Goal: Communication & Community: Participate in discussion

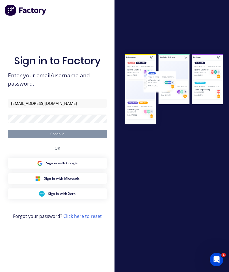
type input "[EMAIL_ADDRESS][DOMAIN_NAME]"
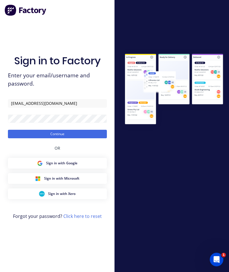
click at [83, 130] on button "Continue" at bounding box center [57, 134] width 99 height 8
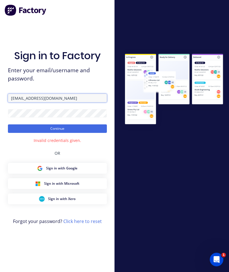
click at [74, 94] on input "[EMAIL_ADDRESS][DOMAIN_NAME]" at bounding box center [57, 98] width 99 height 8
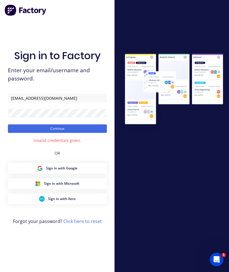
click at [83, 124] on button "Continue" at bounding box center [57, 128] width 99 height 8
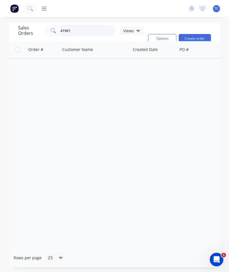
click at [80, 25] on input "41961" at bounding box center [88, 30] width 55 height 11
type input "4"
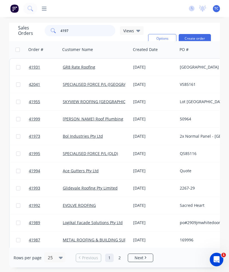
type input "41973"
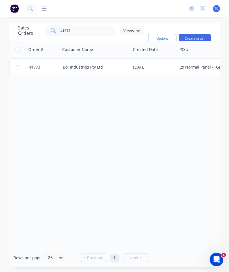
click at [30, 64] on span "41973" at bounding box center [34, 67] width 11 height 6
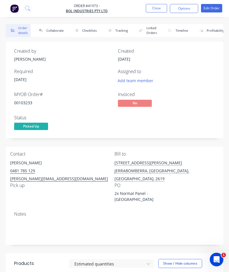
click at [53, 29] on button "Collaborate" at bounding box center [50, 30] width 33 height 13
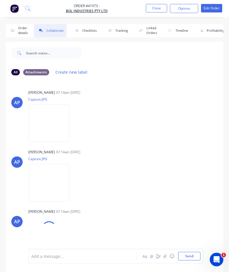
click at [168, 255] on button "button" at bounding box center [165, 255] width 7 height 7
click at [188, 252] on button "Send" at bounding box center [189, 256] width 22 height 8
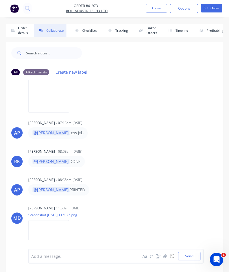
click at [160, 11] on button "Close" at bounding box center [156, 8] width 21 height 8
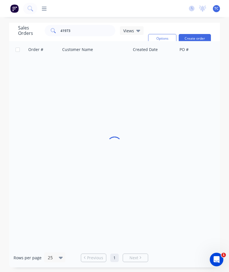
click at [160, 12] on div "dashboard products sales purchasing productivity dashboard products Product Cat…" at bounding box center [114, 8] width 229 height 17
click at [88, 33] on input "41973" at bounding box center [88, 30] width 55 height 11
type input "4"
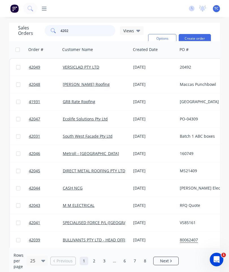
type input "42022"
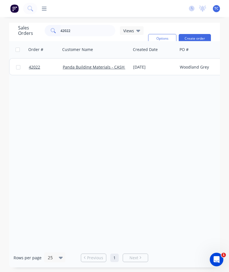
click at [38, 65] on span "42022" at bounding box center [34, 67] width 11 height 6
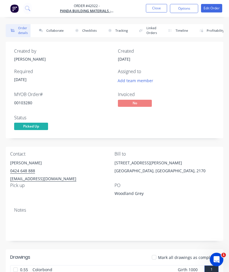
click at [55, 28] on button "Collaborate" at bounding box center [50, 30] width 33 height 13
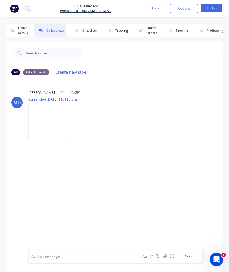
click at [164, 255] on button "button" at bounding box center [165, 255] width 7 height 7
click at [189, 254] on button "Send" at bounding box center [189, 256] width 22 height 8
click at [153, 6] on button "Close" at bounding box center [156, 8] width 21 height 8
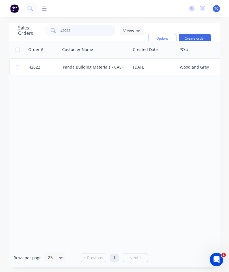
click at [90, 26] on input "42022" at bounding box center [88, 30] width 55 height 11
click at [91, 30] on input "42022" at bounding box center [88, 30] width 55 height 11
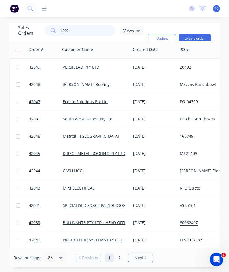
type input "42004"
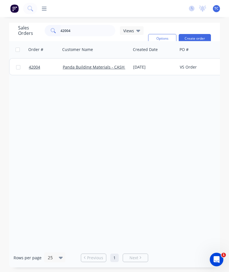
click at [34, 67] on span "42004" at bounding box center [34, 67] width 11 height 6
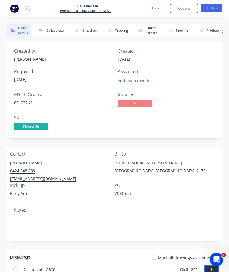
click at [56, 30] on button "Collaborate" at bounding box center [50, 30] width 33 height 13
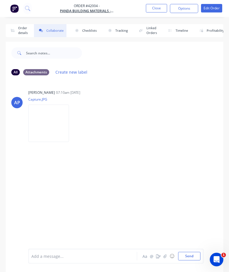
click at [164, 253] on button "button" at bounding box center [165, 255] width 7 height 7
click at [186, 254] on button "Send" at bounding box center [189, 256] width 22 height 8
click at [22, 31] on button "Order details" at bounding box center [18, 30] width 25 height 13
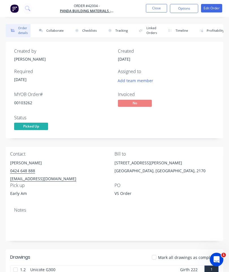
click at [157, 10] on button "Close" at bounding box center [156, 8] width 21 height 8
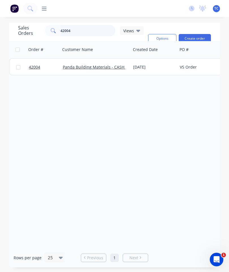
click at [81, 32] on input "42004" at bounding box center [88, 30] width 55 height 11
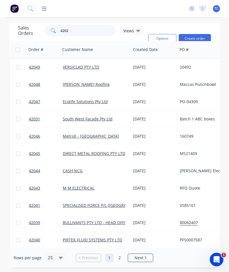
type input "42020"
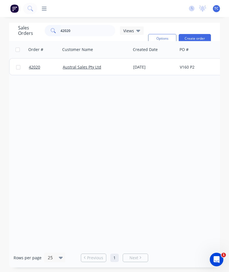
click at [33, 67] on span "42020" at bounding box center [34, 67] width 11 height 6
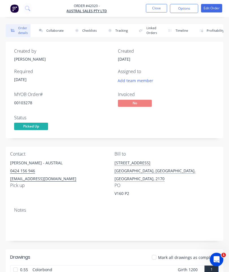
click at [53, 32] on button "Collaborate" at bounding box center [50, 30] width 33 height 13
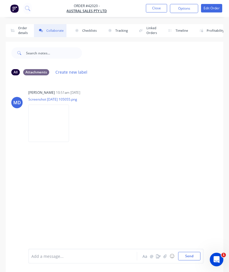
click at [163, 254] on button "button" at bounding box center [165, 255] width 7 height 7
click at [190, 260] on button "Send" at bounding box center [189, 256] width 22 height 8
click at [160, 9] on button "Close" at bounding box center [156, 8] width 21 height 8
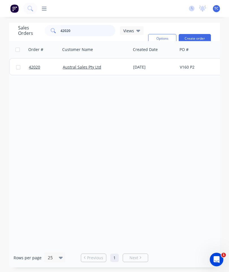
click at [91, 27] on input "42020" at bounding box center [88, 30] width 55 height 11
click at [87, 33] on input "42020" at bounding box center [88, 30] width 55 height 11
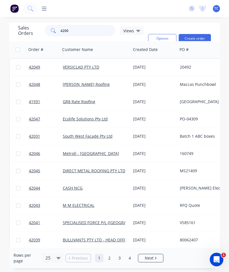
type input "42006"
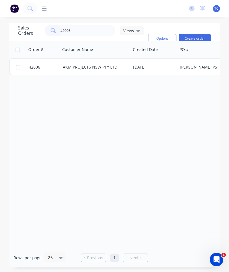
click at [33, 63] on link "42006" at bounding box center [46, 67] width 34 height 17
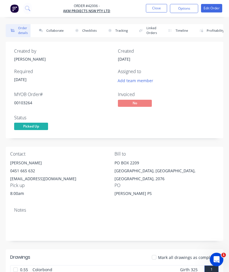
click at [53, 28] on button "Collaborate" at bounding box center [50, 30] width 33 height 13
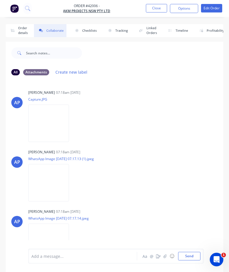
click at [166, 254] on icon "button" at bounding box center [165, 256] width 3 height 4
click at [187, 257] on button "Send" at bounding box center [189, 256] width 22 height 8
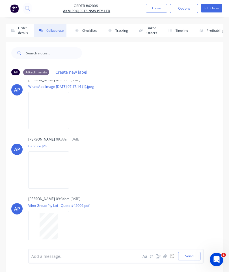
click at [19, 27] on button "Order details" at bounding box center [18, 30] width 25 height 13
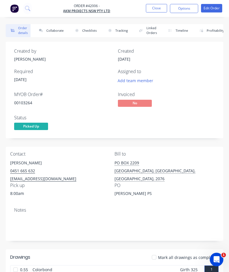
click at [161, 11] on button "Close" at bounding box center [156, 8] width 21 height 8
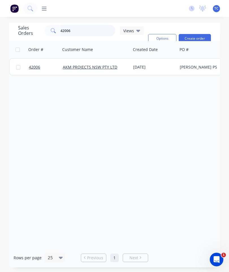
click at [97, 28] on input "42006" at bounding box center [88, 30] width 55 height 11
click at [82, 29] on input "42006" at bounding box center [88, 30] width 55 height 11
click at [91, 33] on input "42006" at bounding box center [88, 30] width 55 height 11
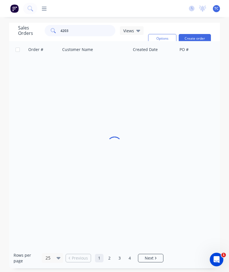
type input "42037"
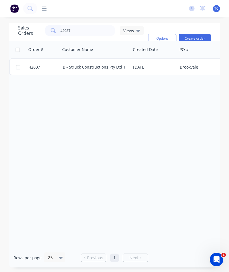
click at [35, 66] on span "42037" at bounding box center [34, 67] width 11 height 6
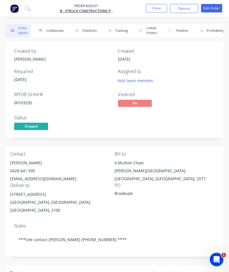
click at [53, 31] on button "Collaborate" at bounding box center [50, 30] width 33 height 13
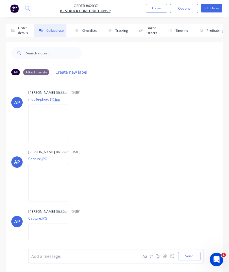
click at [166, 257] on icon "button" at bounding box center [165, 256] width 3 height 4
click at [192, 258] on button "Send" at bounding box center [189, 256] width 22 height 8
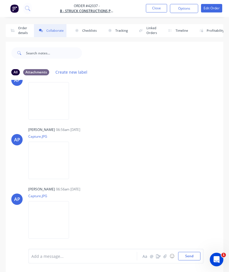
click at [161, 8] on button "Close" at bounding box center [156, 8] width 21 height 8
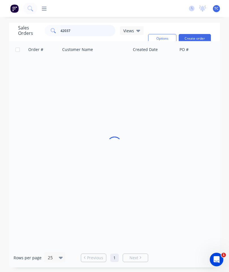
click at [91, 31] on input "42037" at bounding box center [88, 30] width 55 height 11
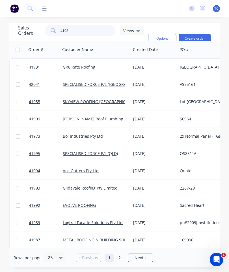
type input "41931"
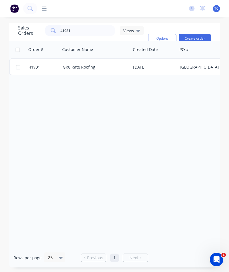
click at [33, 68] on span "41931" at bounding box center [34, 67] width 11 height 6
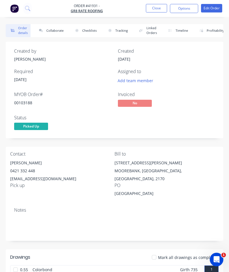
click at [53, 33] on button "Collaborate" at bounding box center [50, 30] width 33 height 13
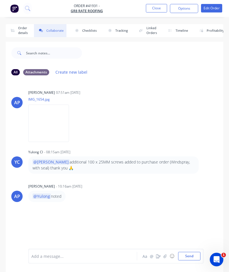
click at [166, 258] on button "button" at bounding box center [165, 255] width 7 height 7
click at [188, 254] on button "Send" at bounding box center [189, 256] width 22 height 8
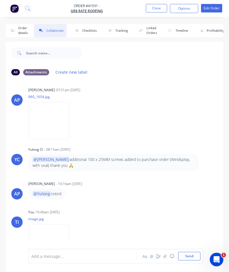
scroll to position [2, 0]
click at [156, 12] on button "Close" at bounding box center [156, 8] width 21 height 8
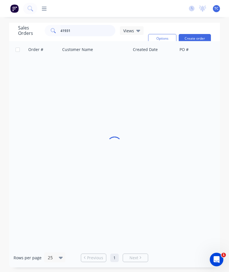
click at [93, 32] on input "41931" at bounding box center [88, 30] width 55 height 11
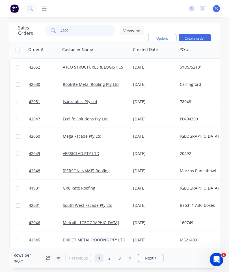
type input "42001"
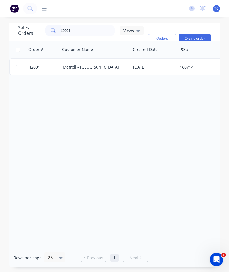
click at [33, 68] on span "42001" at bounding box center [34, 67] width 11 height 6
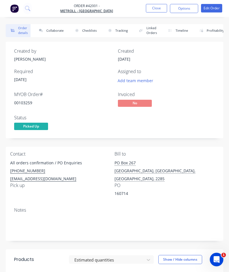
click at [57, 31] on button "Collaborate" at bounding box center [50, 30] width 33 height 13
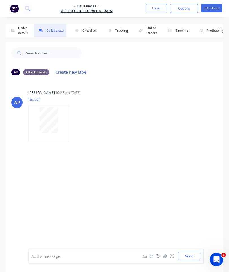
click at [165, 255] on icon "button" at bounding box center [165, 256] width 3 height 4
click at [188, 250] on div at bounding box center [115, 237] width 169 height 29
click at [193, 257] on button "Send" at bounding box center [189, 256] width 22 height 8
click at [158, 8] on button "Close" at bounding box center [156, 8] width 21 height 8
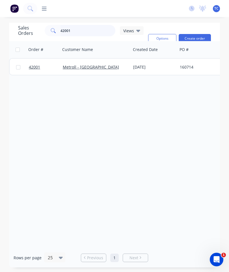
click at [97, 30] on input "42001" at bounding box center [88, 30] width 55 height 11
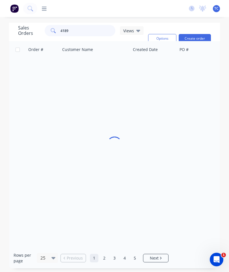
type input "41893"
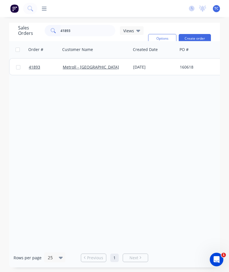
click at [35, 68] on span "41893" at bounding box center [34, 67] width 11 height 6
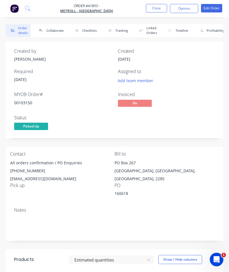
click at [58, 31] on button "Collaborate" at bounding box center [50, 30] width 33 height 13
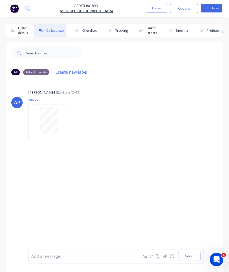
click at [164, 254] on button "button" at bounding box center [165, 255] width 7 height 7
click at [189, 250] on div at bounding box center [115, 237] width 169 height 29
click at [194, 253] on button "Send" at bounding box center [189, 256] width 22 height 8
click at [156, 11] on button "Close" at bounding box center [156, 8] width 21 height 8
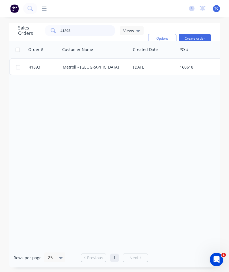
click at [89, 34] on input "41893" at bounding box center [88, 30] width 55 height 11
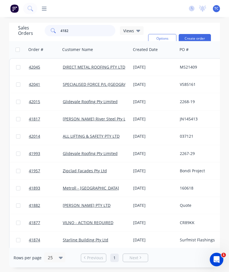
type input "41822"
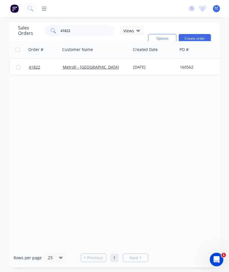
click at [37, 71] on link "41822" at bounding box center [46, 67] width 34 height 17
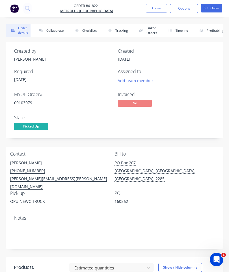
click at [58, 26] on button "Collaborate" at bounding box center [50, 30] width 33 height 13
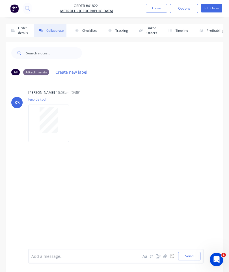
click at [165, 256] on icon "button" at bounding box center [165, 256] width 3 height 4
click at [192, 249] on div at bounding box center [115, 237] width 169 height 29
click at [188, 256] on button "Send" at bounding box center [189, 256] width 22 height 8
click at [154, 12] on button "Close" at bounding box center [156, 8] width 21 height 8
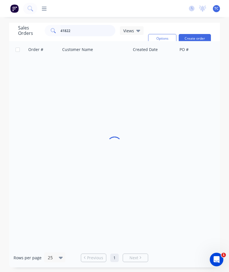
click at [91, 35] on input "41822" at bounding box center [88, 30] width 55 height 11
click at [97, 31] on input "41822" at bounding box center [88, 30] width 55 height 11
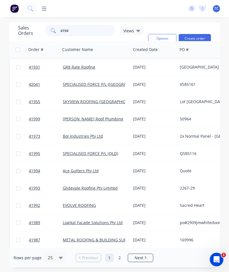
type input "41944"
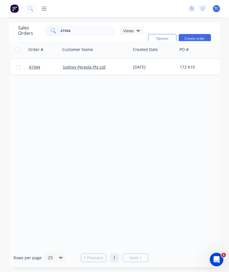
click at [38, 66] on span "41944" at bounding box center [34, 67] width 11 height 6
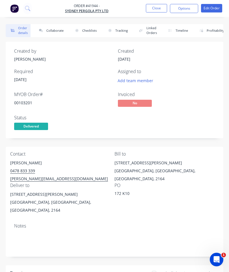
click at [58, 31] on button "Collaborate" at bounding box center [50, 30] width 33 height 13
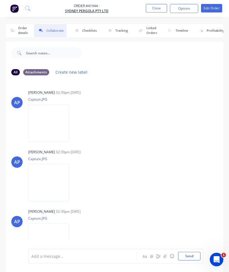
click at [168, 254] on button "button" at bounding box center [165, 255] width 7 height 7
click at [194, 256] on button "Send" at bounding box center [189, 256] width 22 height 8
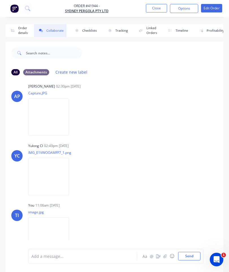
scroll to position [125, 0]
click at [153, 9] on button "Close" at bounding box center [156, 8] width 21 height 8
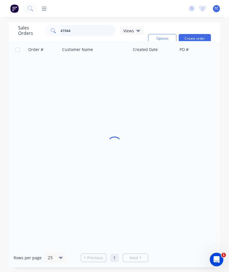
click at [93, 29] on input "41944" at bounding box center [88, 30] width 55 height 11
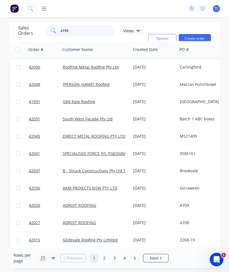
type input "41993"
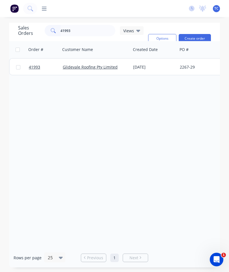
click at [37, 67] on span "41993" at bounding box center [34, 67] width 11 height 6
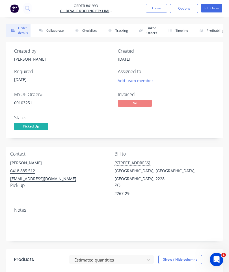
click at [55, 33] on button "Collaborate" at bounding box center [50, 30] width 33 height 13
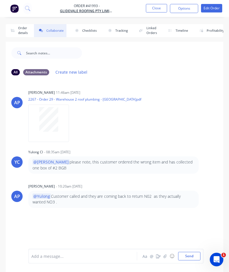
click at [168, 257] on button "button" at bounding box center [165, 255] width 7 height 7
click at [191, 246] on div at bounding box center [115, 237] width 169 height 29
